Goal: Task Accomplishment & Management: Use online tool/utility

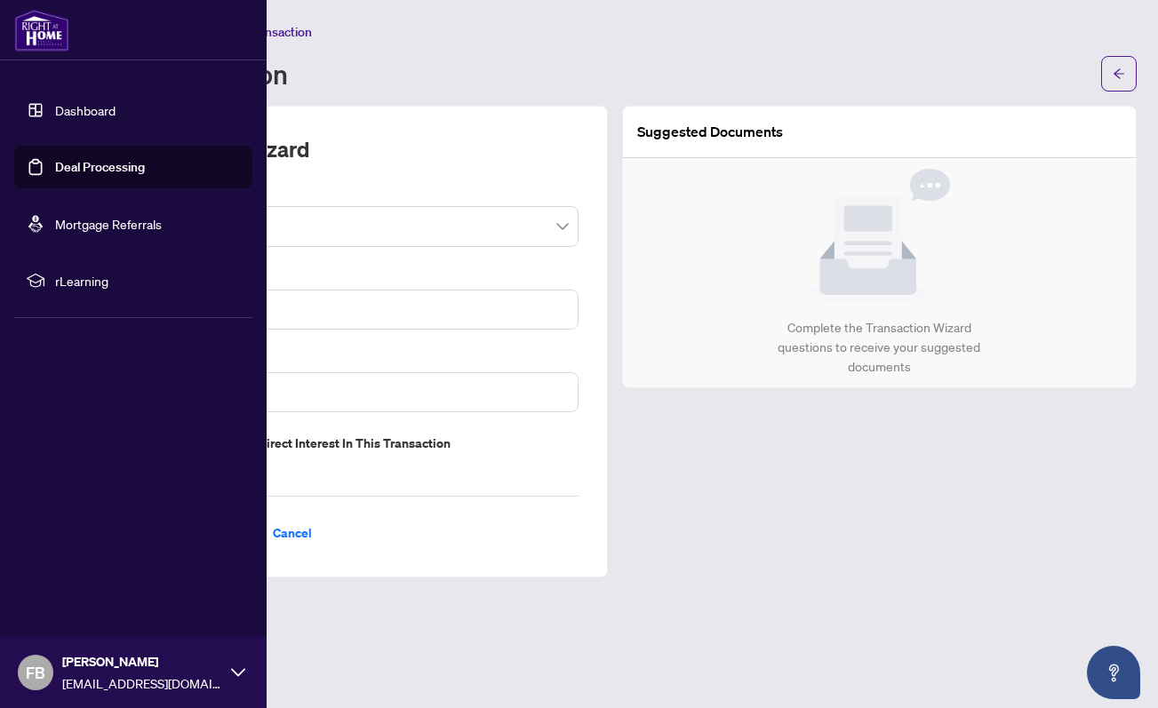
click at [37, 31] on img at bounding box center [41, 30] width 55 height 43
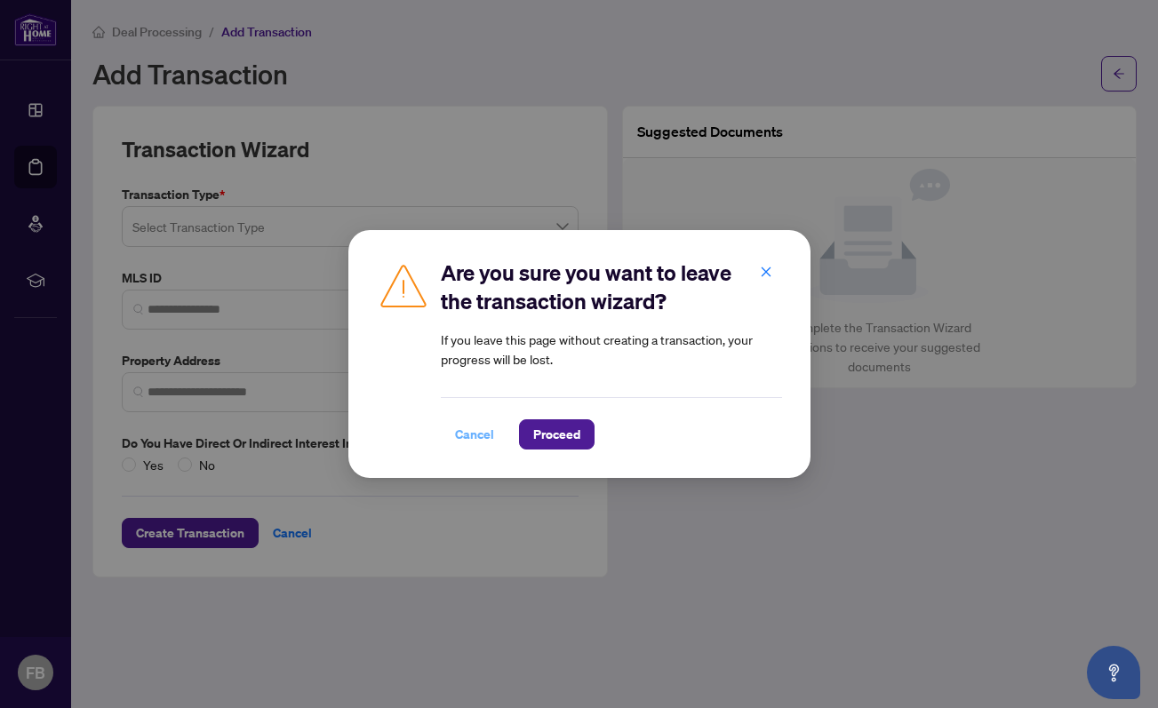
click at [476, 431] on span "Cancel" at bounding box center [474, 434] width 39 height 28
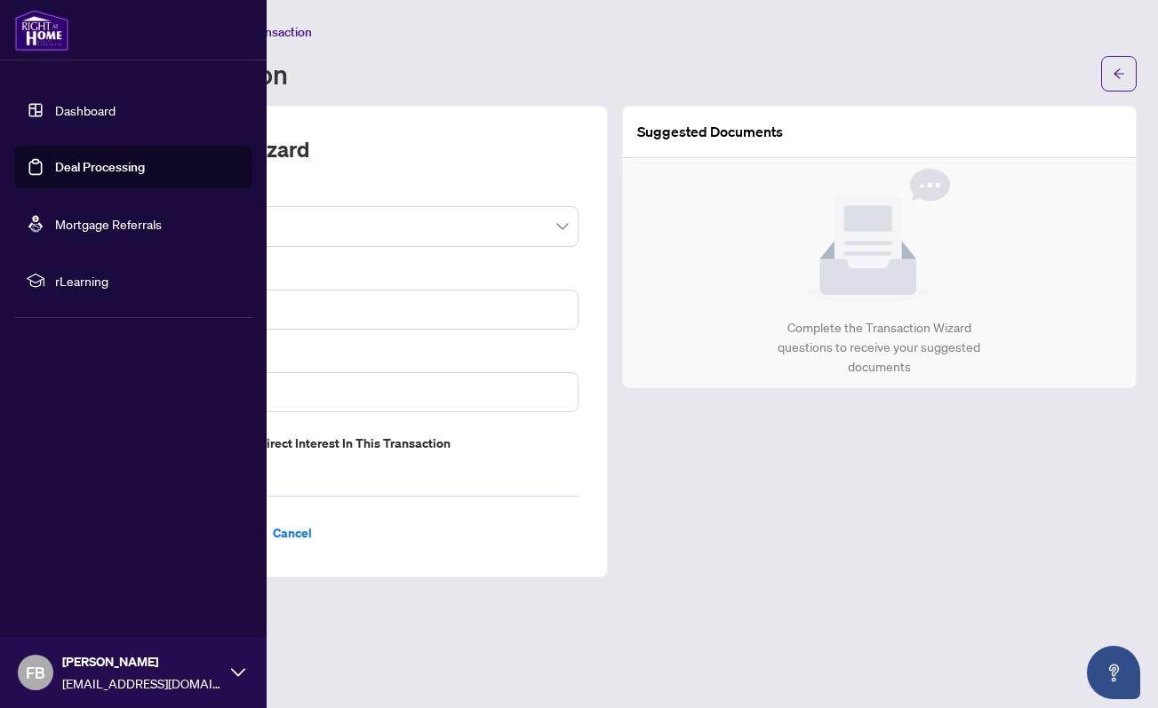
click at [96, 108] on link "Dashboard" at bounding box center [85, 110] width 60 height 16
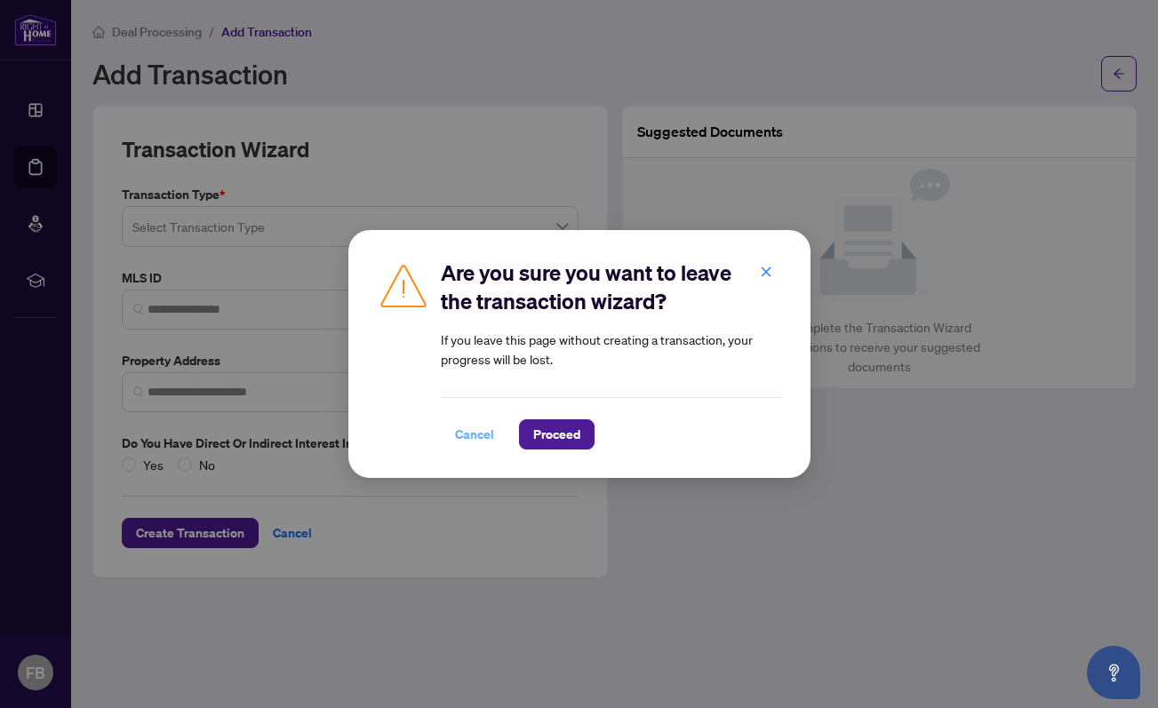
click at [471, 433] on span "Cancel" at bounding box center [474, 434] width 39 height 28
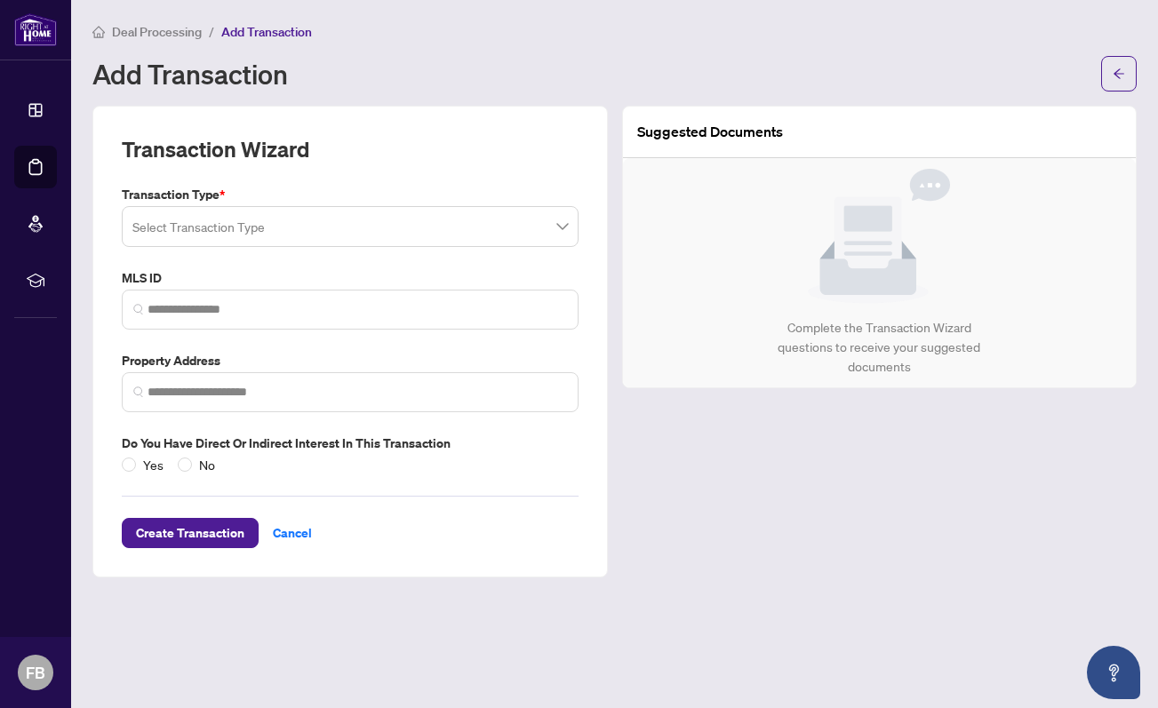
click at [491, 230] on input "search" at bounding box center [341, 229] width 419 height 39
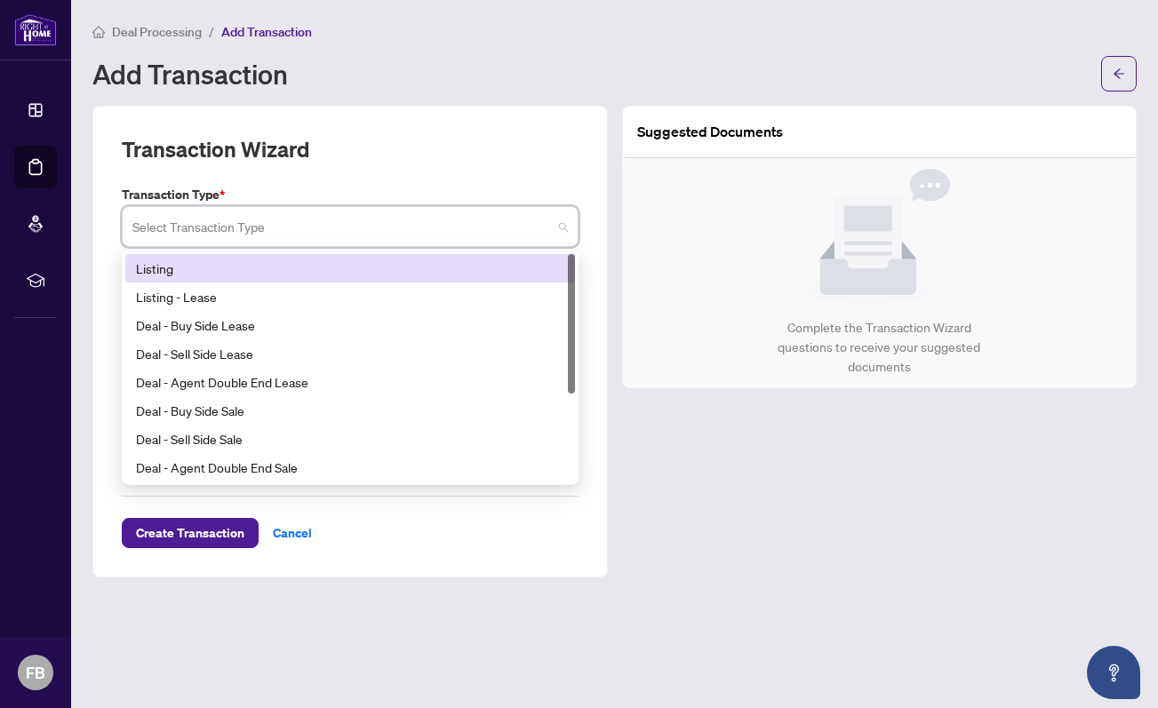
click at [755, 471] on div "Suggested Documents Complete the Transaction Wizard questions to receive your s…" at bounding box center [880, 342] width 530 height 472
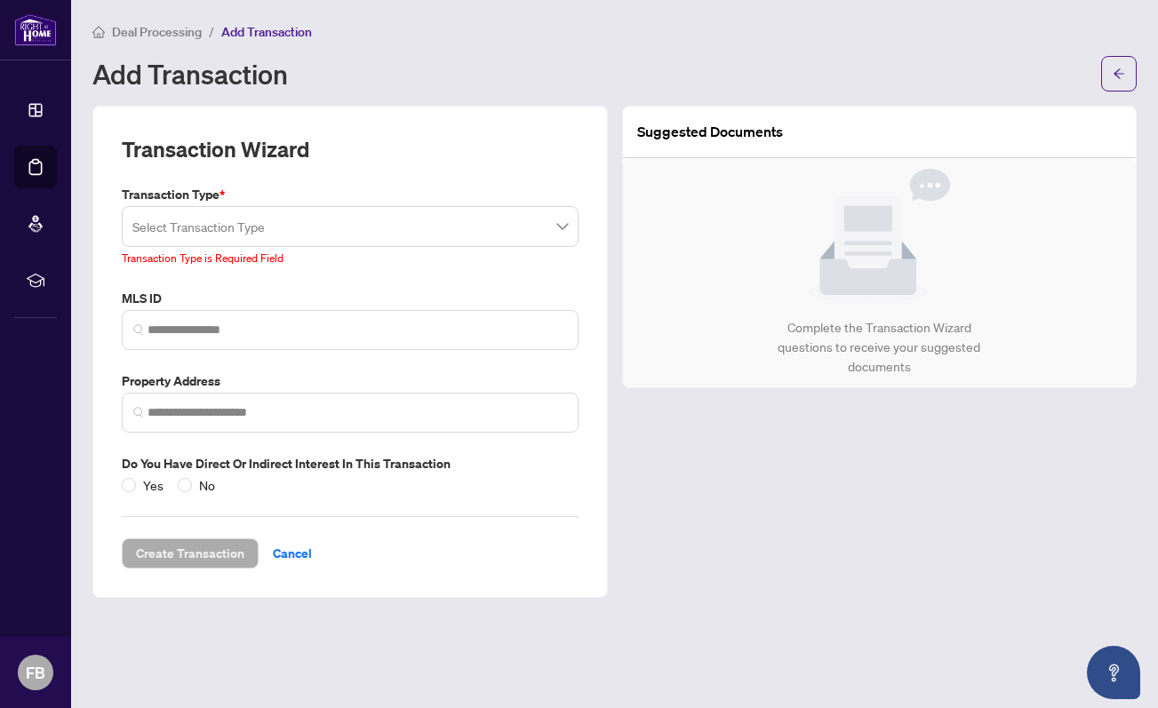
click at [31, 17] on img at bounding box center [35, 29] width 43 height 33
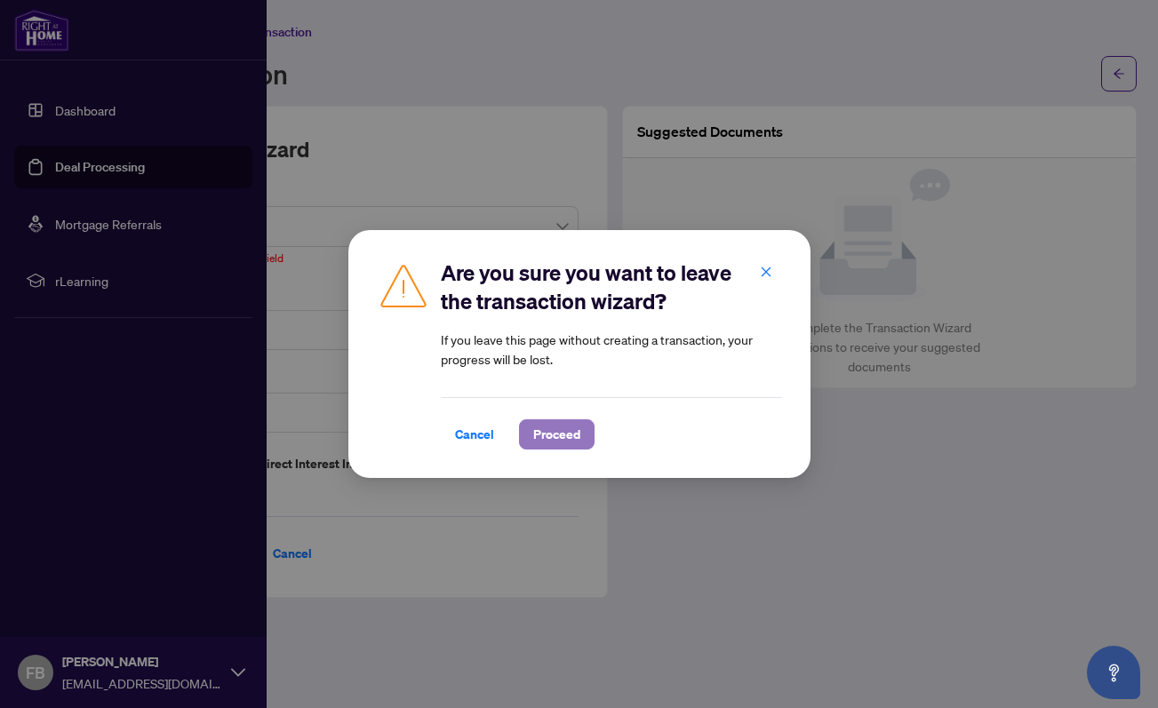
click at [583, 441] on button "Proceed" at bounding box center [557, 434] width 76 height 30
